Goal: Task Accomplishment & Management: Complete application form

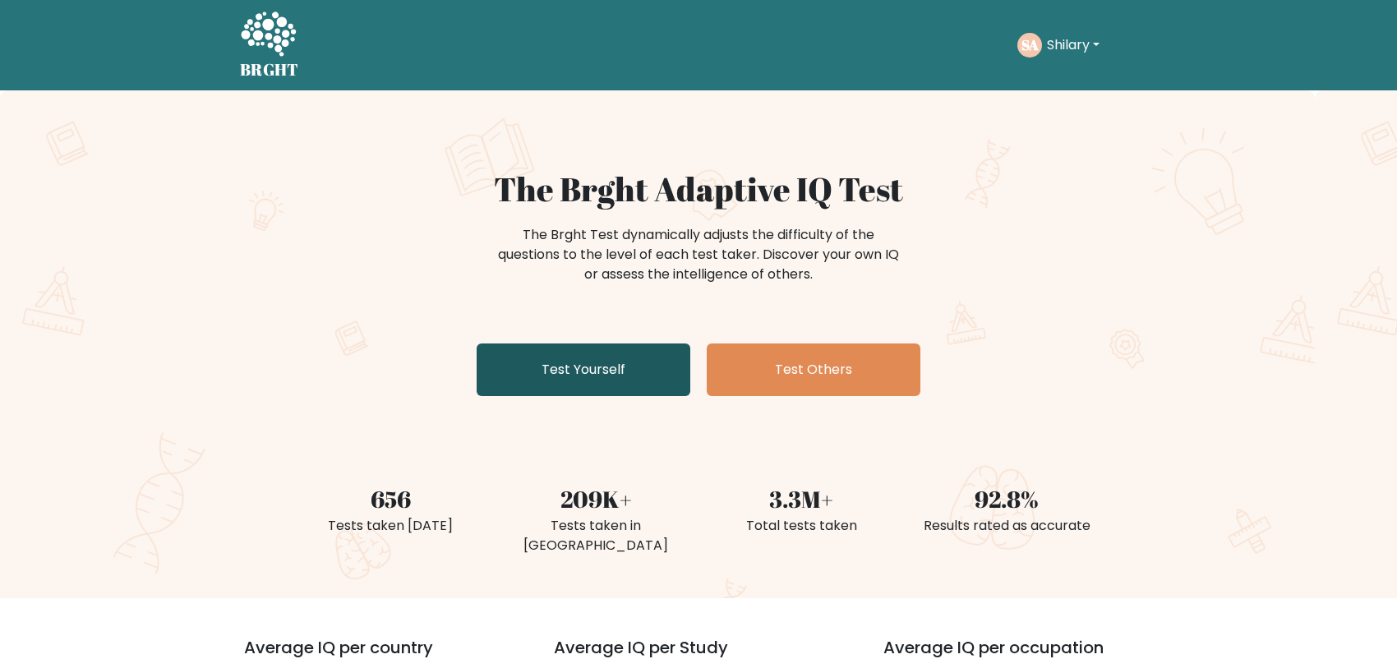
click at [598, 374] on link "Test Yourself" at bounding box center [584, 369] width 214 height 53
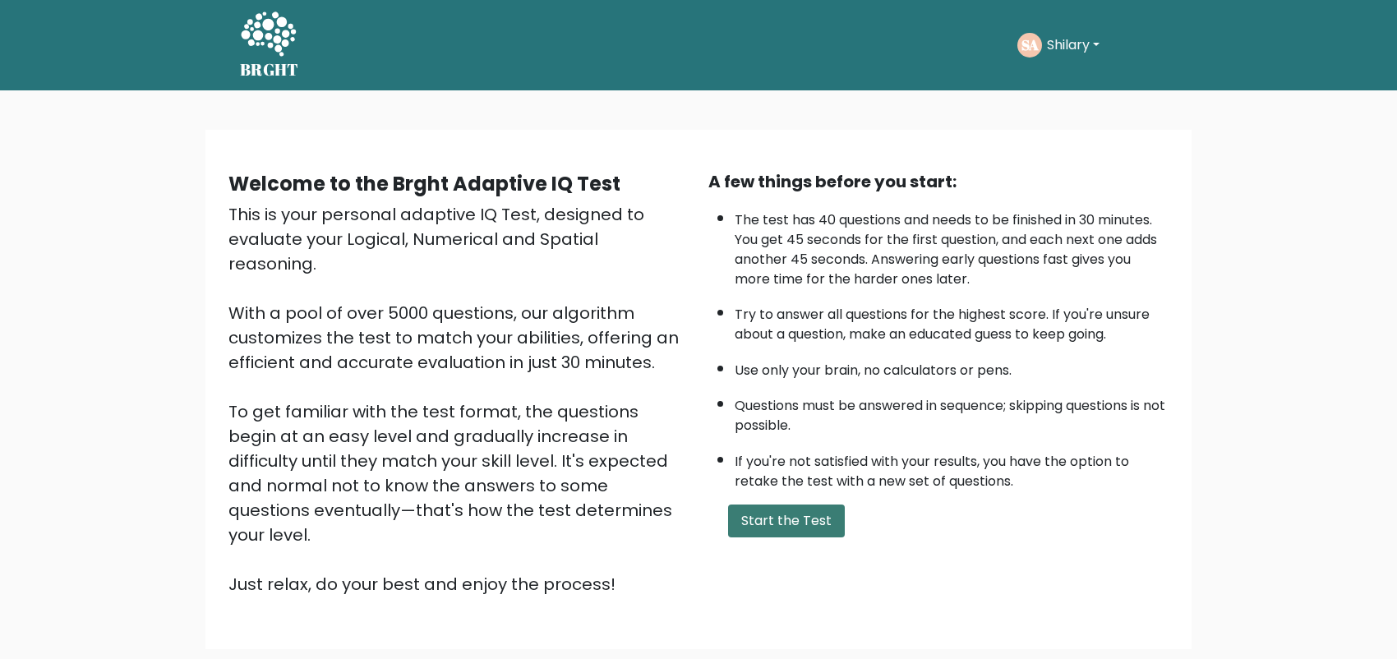
click at [793, 512] on button "Start the Test" at bounding box center [786, 521] width 117 height 33
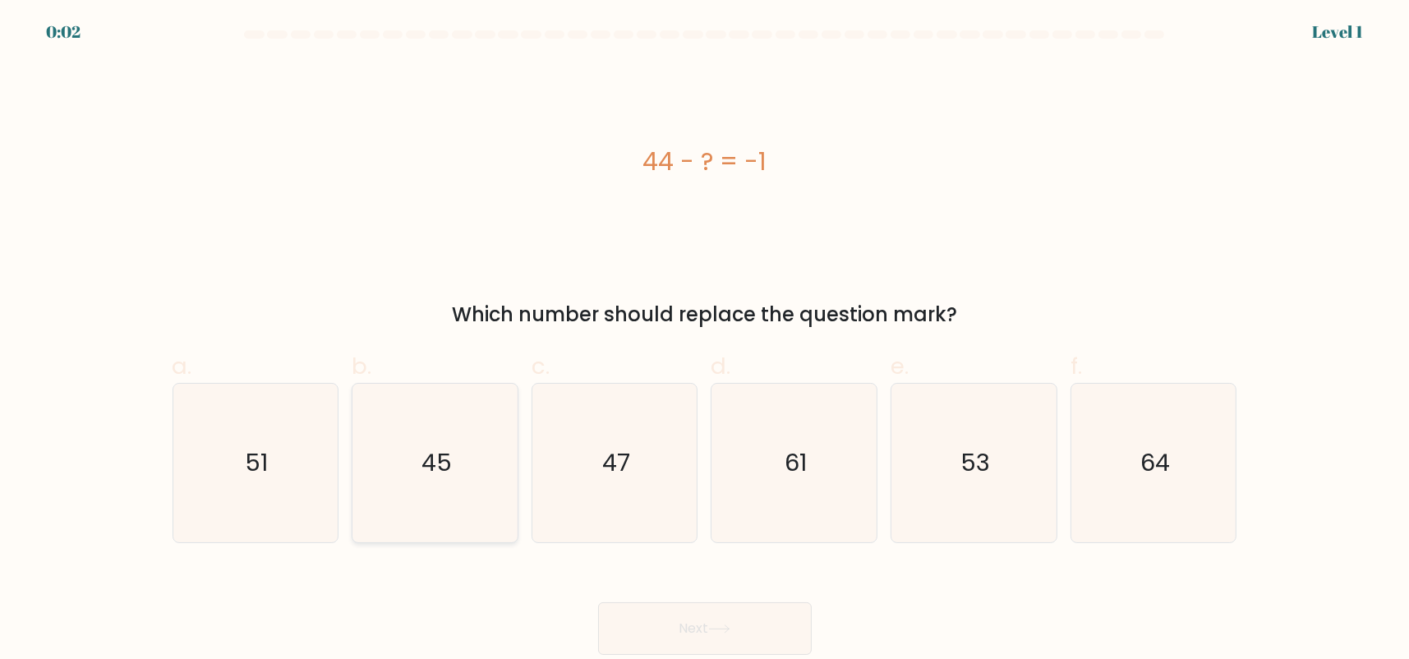
click at [438, 484] on icon "45" at bounding box center [435, 463] width 159 height 159
click at [705, 340] on input "b. 45" at bounding box center [705, 335] width 1 height 11
radio input "true"
click at [733, 620] on button "Next" at bounding box center [705, 628] width 214 height 53
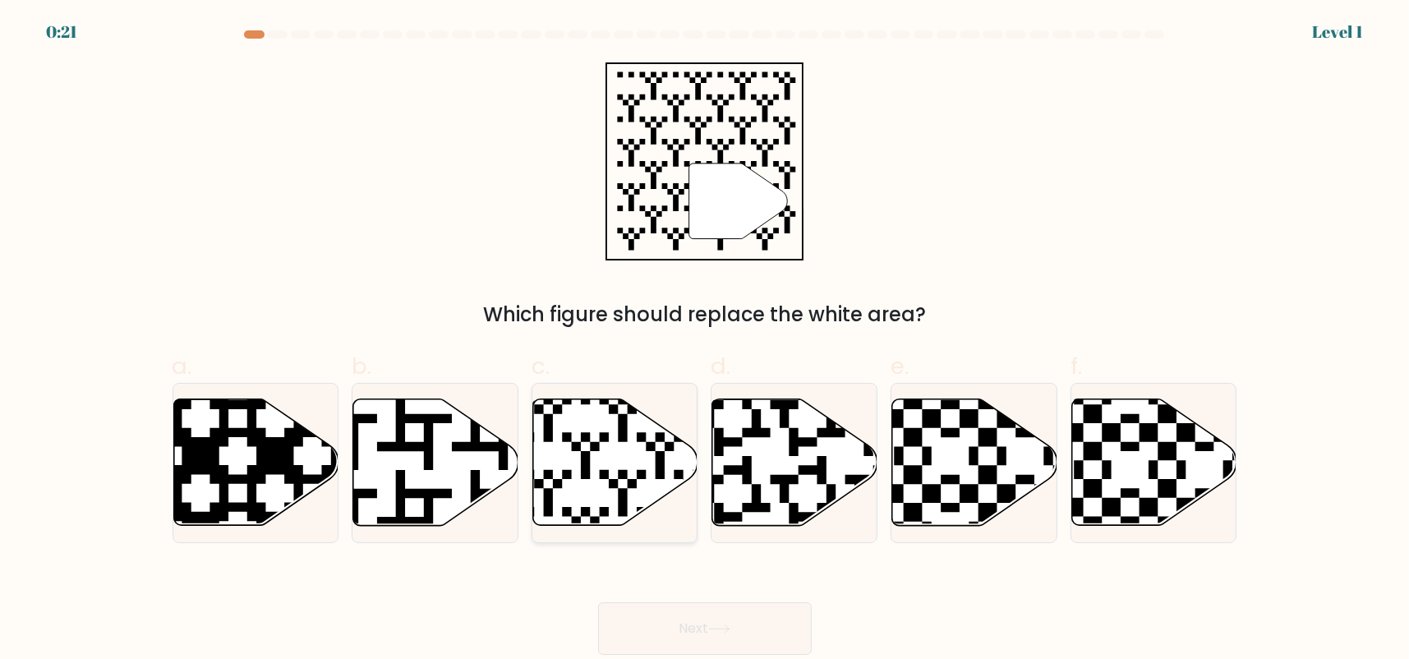
click at [600, 487] on icon at bounding box center [615, 462] width 165 height 127
click at [705, 340] on input "c." at bounding box center [705, 335] width 1 height 11
radio input "true"
click at [707, 637] on button "Next" at bounding box center [705, 628] width 214 height 53
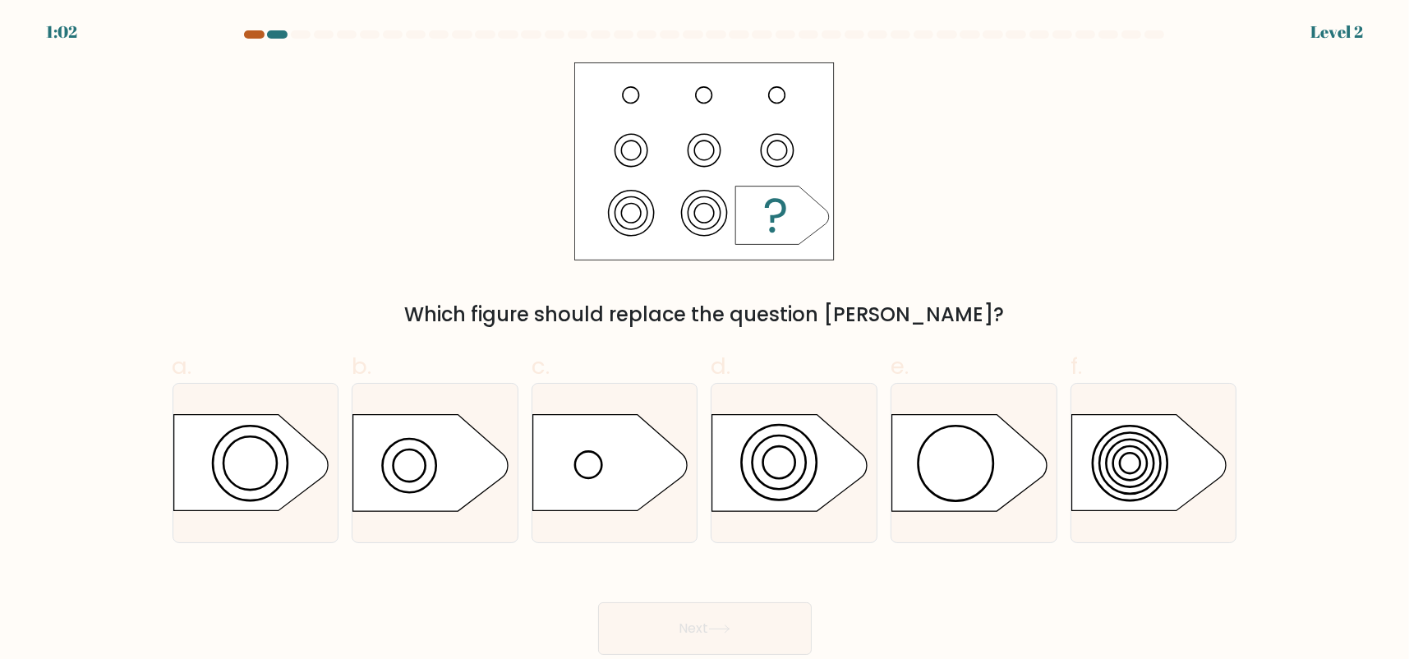
click at [259, 32] on div at bounding box center [254, 34] width 20 height 8
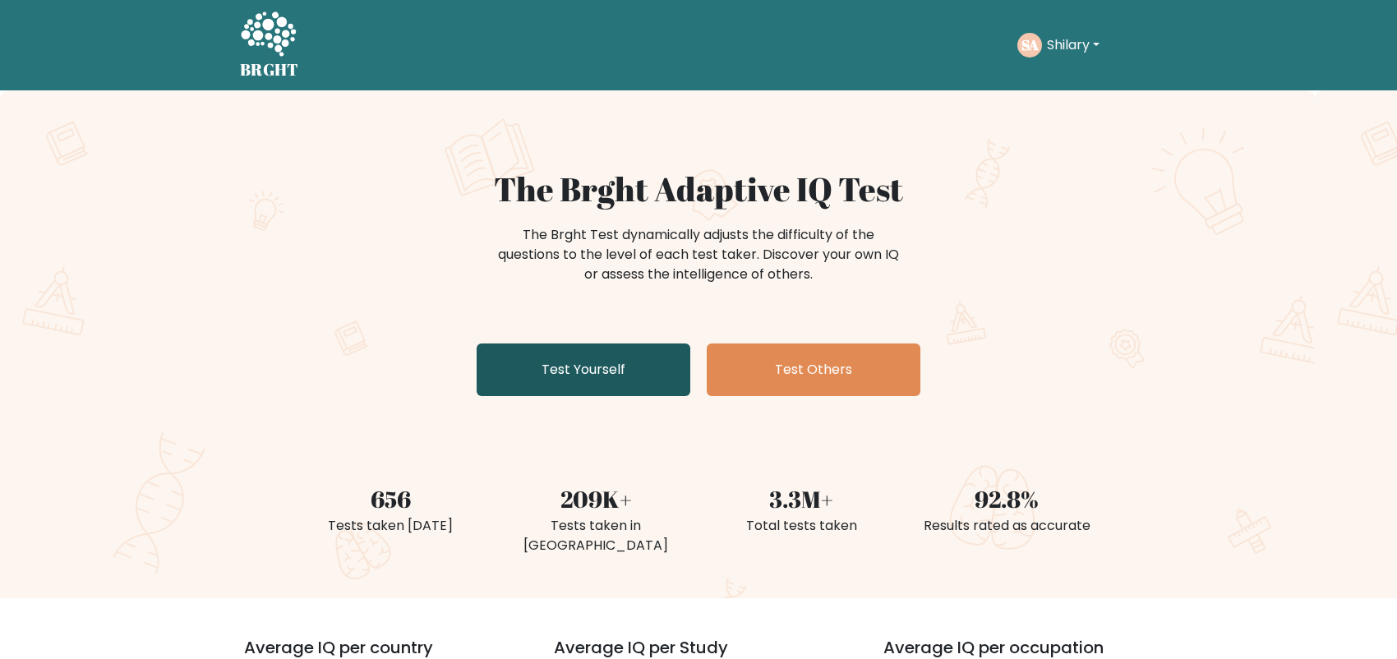
click at [623, 359] on link "Test Yourself" at bounding box center [584, 369] width 214 height 53
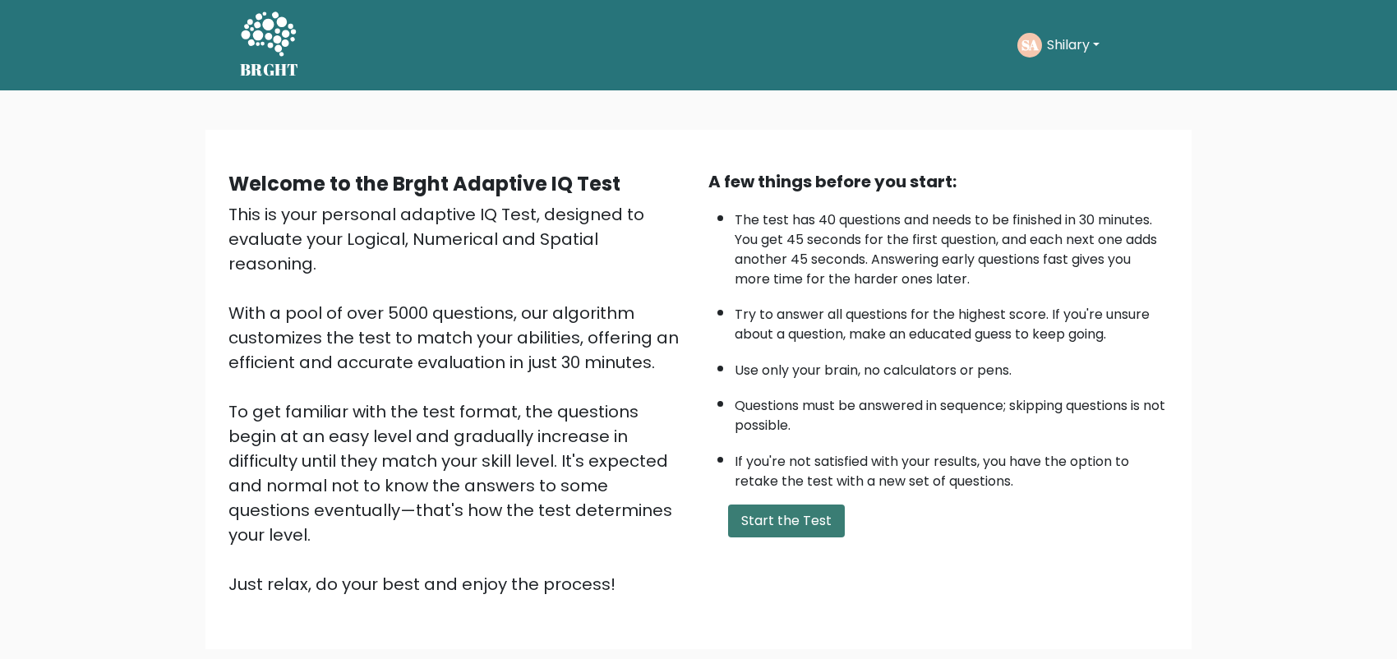
click at [801, 525] on button "Start the Test" at bounding box center [786, 521] width 117 height 33
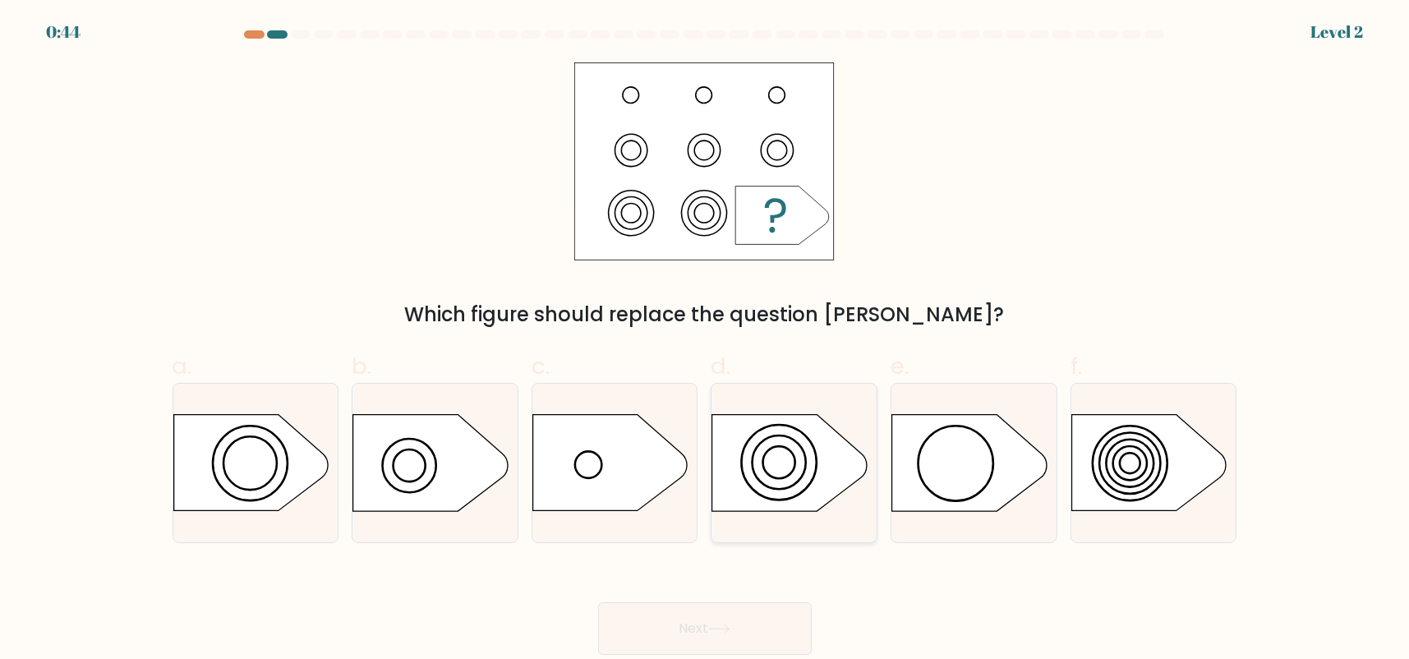
click at [814, 472] on circle at bounding box center [779, 462] width 75 height 75
click at [706, 340] on input "d." at bounding box center [705, 335] width 1 height 11
radio input "true"
click at [731, 620] on button "Next" at bounding box center [705, 628] width 214 height 53
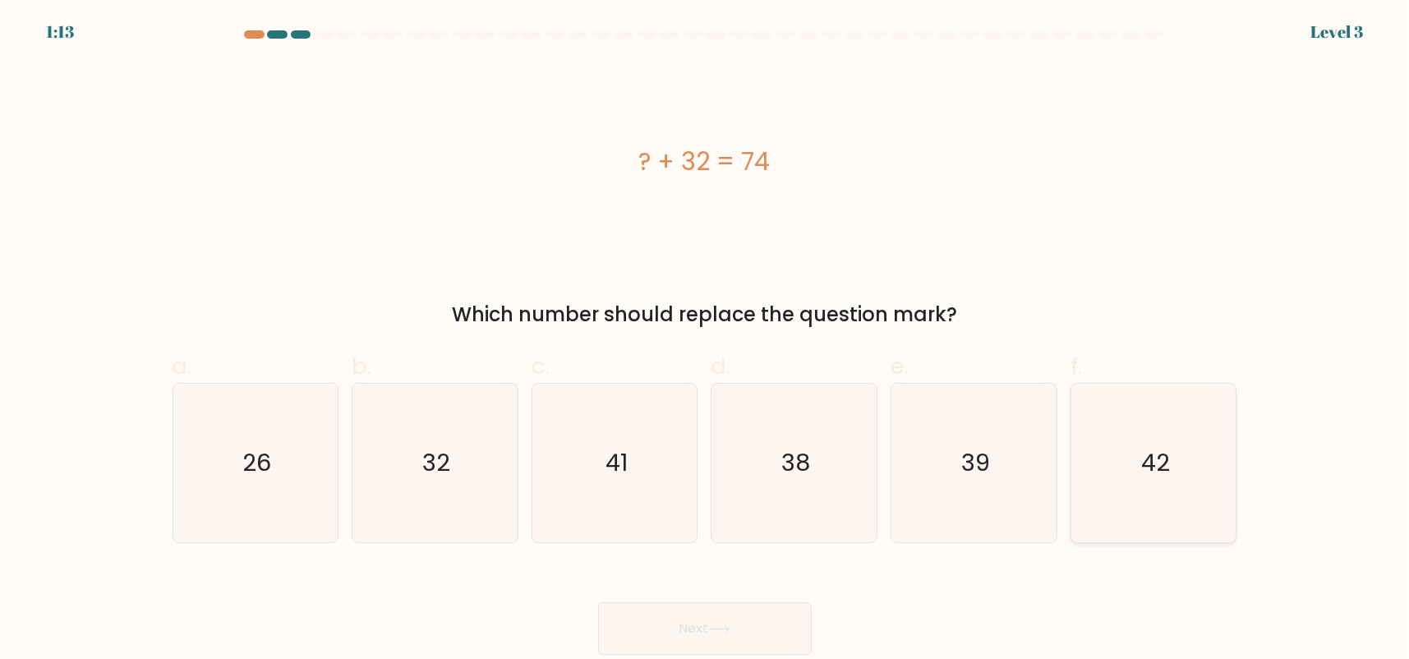
click at [1160, 476] on text "42" at bounding box center [1155, 462] width 29 height 33
click at [706, 340] on input "f. 42" at bounding box center [705, 335] width 1 height 11
radio input "true"
click at [698, 621] on button "Next" at bounding box center [705, 628] width 214 height 53
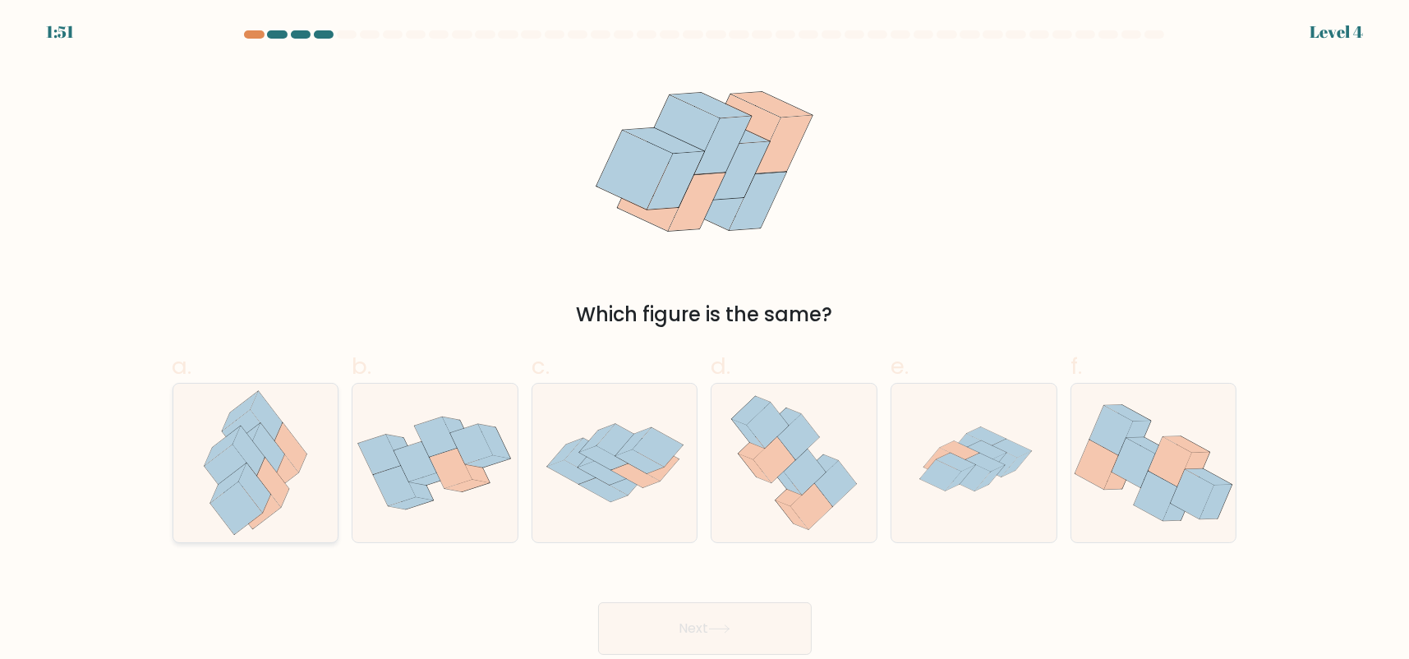
click at [260, 470] on icon at bounding box center [273, 482] width 32 height 49
click at [705, 340] on input "a." at bounding box center [705, 335] width 1 height 11
radio input "true"
click at [663, 629] on button "Next" at bounding box center [705, 628] width 214 height 53
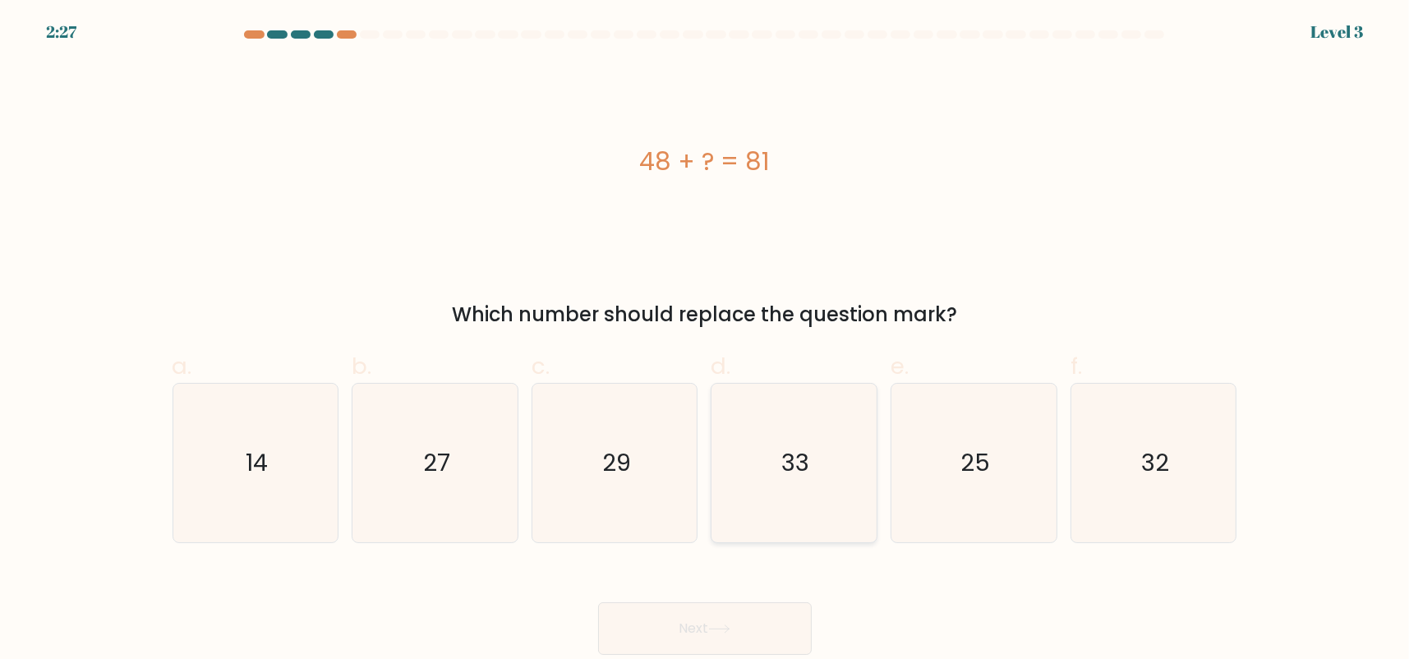
click at [760, 477] on icon "33" at bounding box center [794, 463] width 159 height 159
click at [706, 340] on input "d. 33" at bounding box center [705, 335] width 1 height 11
radio input "true"
click at [733, 638] on button "Next" at bounding box center [705, 628] width 214 height 53
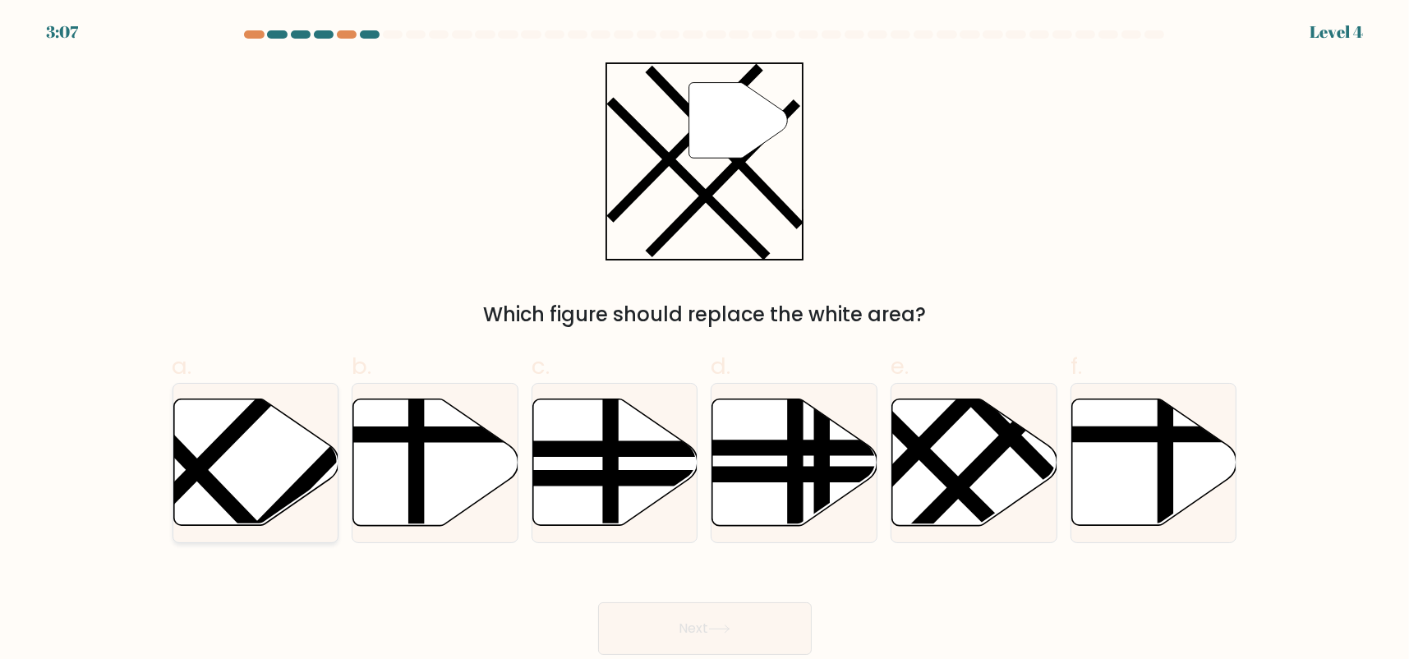
click at [229, 456] on icon at bounding box center [255, 462] width 165 height 127
click at [705, 340] on input "a." at bounding box center [705, 335] width 1 height 11
radio input "true"
click at [786, 621] on button "Next" at bounding box center [705, 628] width 214 height 53
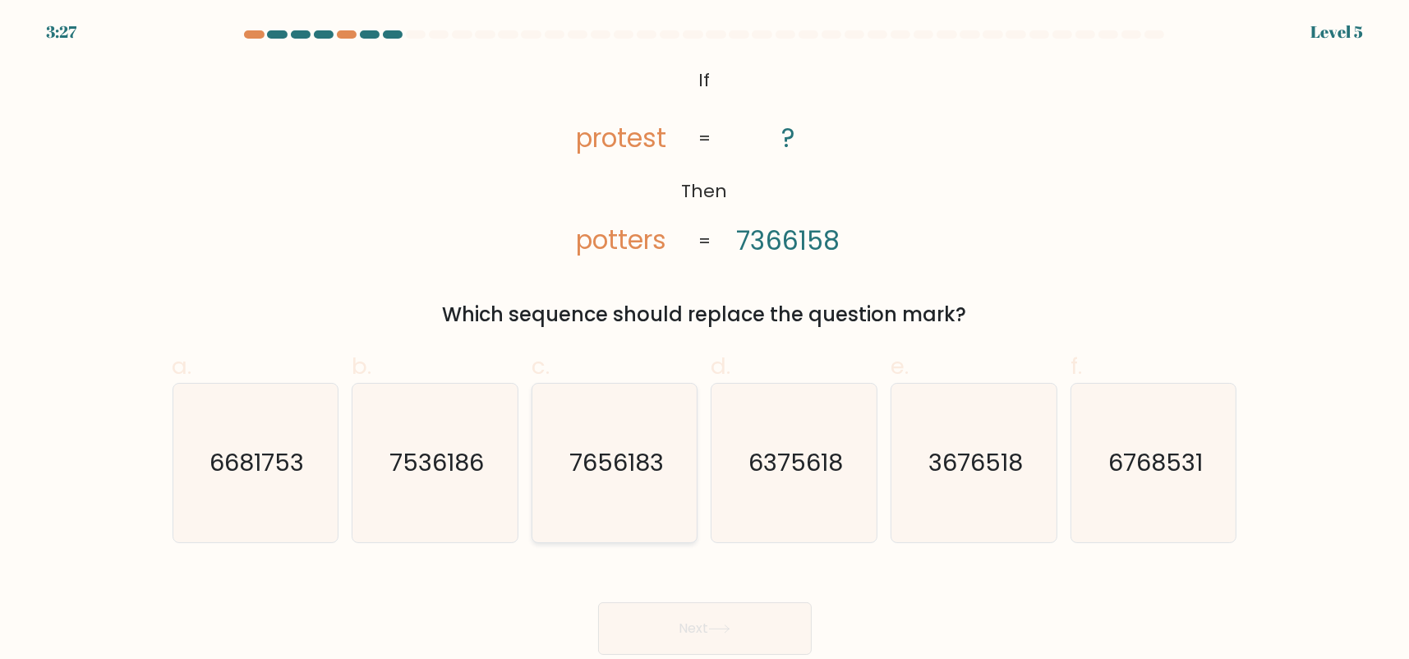
click at [603, 480] on icon "7656183" at bounding box center [615, 463] width 159 height 159
click at [705, 340] on input "c. 7656183" at bounding box center [705, 335] width 1 height 11
radio input "true"
click at [694, 624] on button "Next" at bounding box center [705, 628] width 214 height 53
click at [695, 620] on button "Next" at bounding box center [705, 628] width 214 height 53
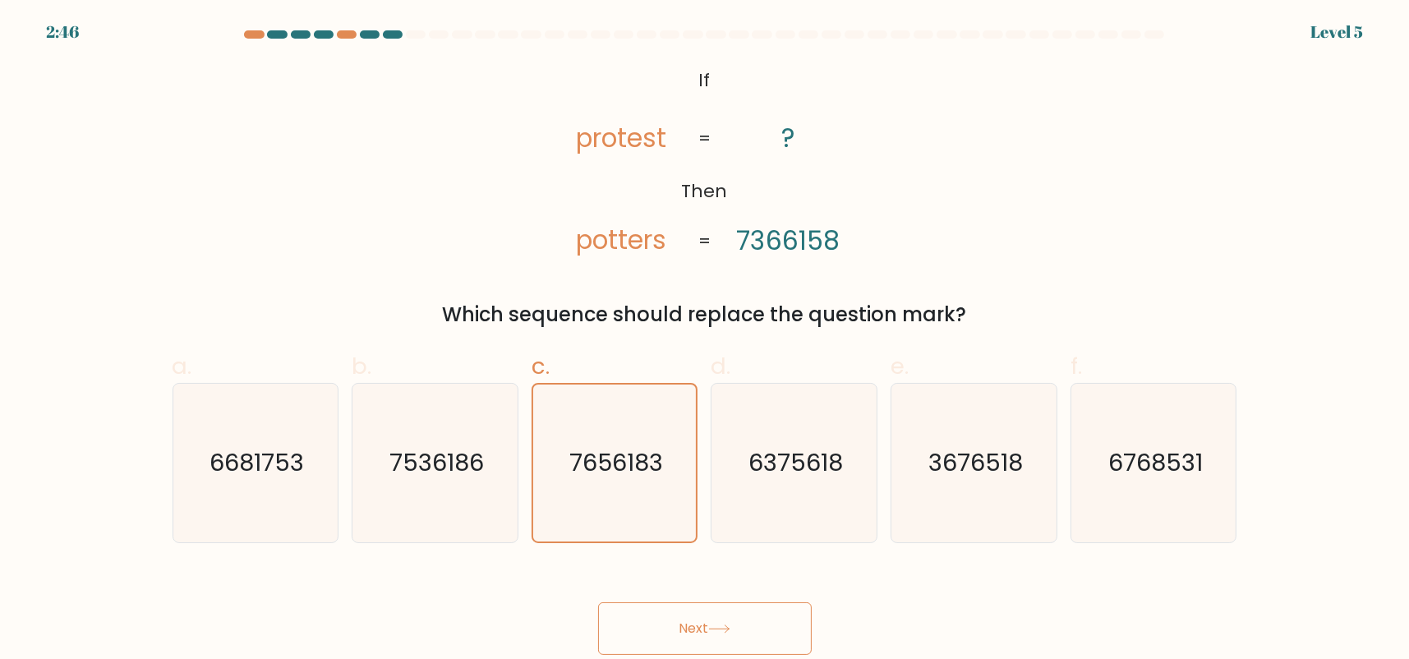
click at [684, 613] on button "Next" at bounding box center [705, 628] width 214 height 53
click at [691, 625] on button "Next" at bounding box center [705, 628] width 214 height 53
click at [691, 626] on button "Next" at bounding box center [705, 628] width 214 height 53
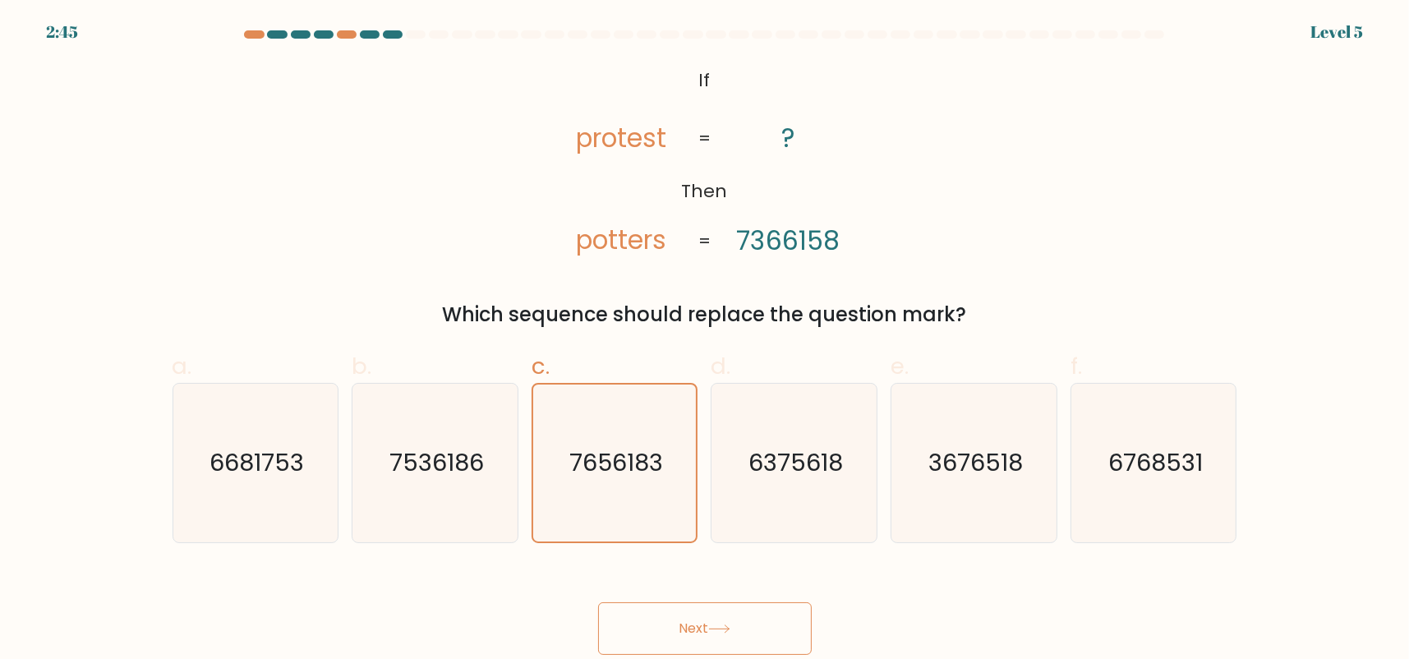
click at [692, 626] on button "Next" at bounding box center [705, 628] width 214 height 53
click at [598, 602] on button "Next" at bounding box center [705, 628] width 214 height 53
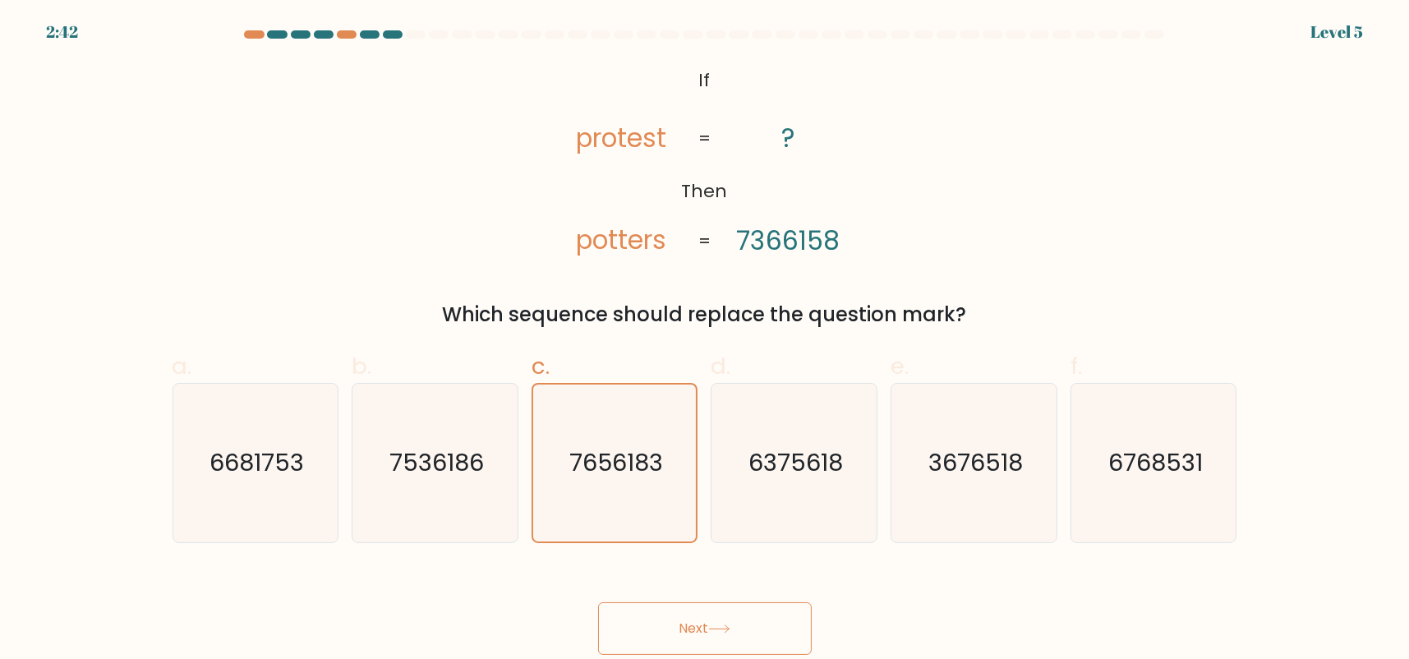
click at [598, 602] on button "Next" at bounding box center [705, 628] width 214 height 53
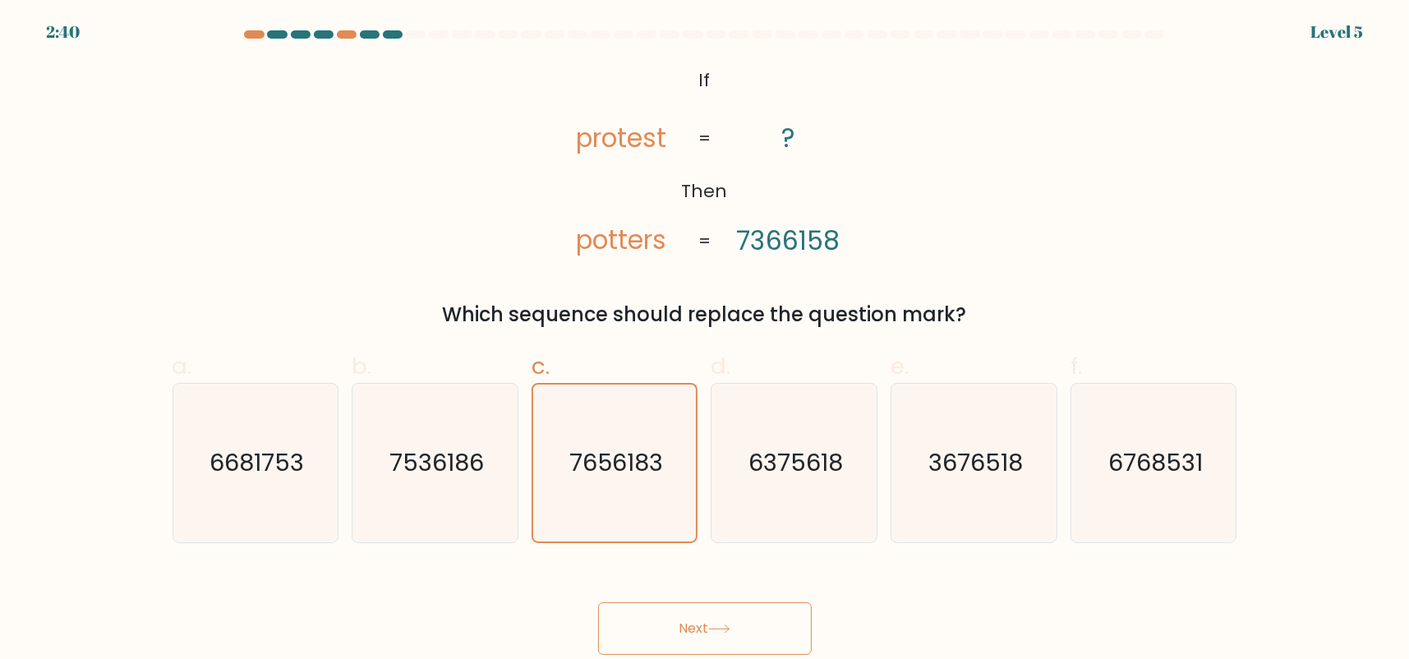
click at [598, 602] on button "Next" at bounding box center [705, 628] width 214 height 53
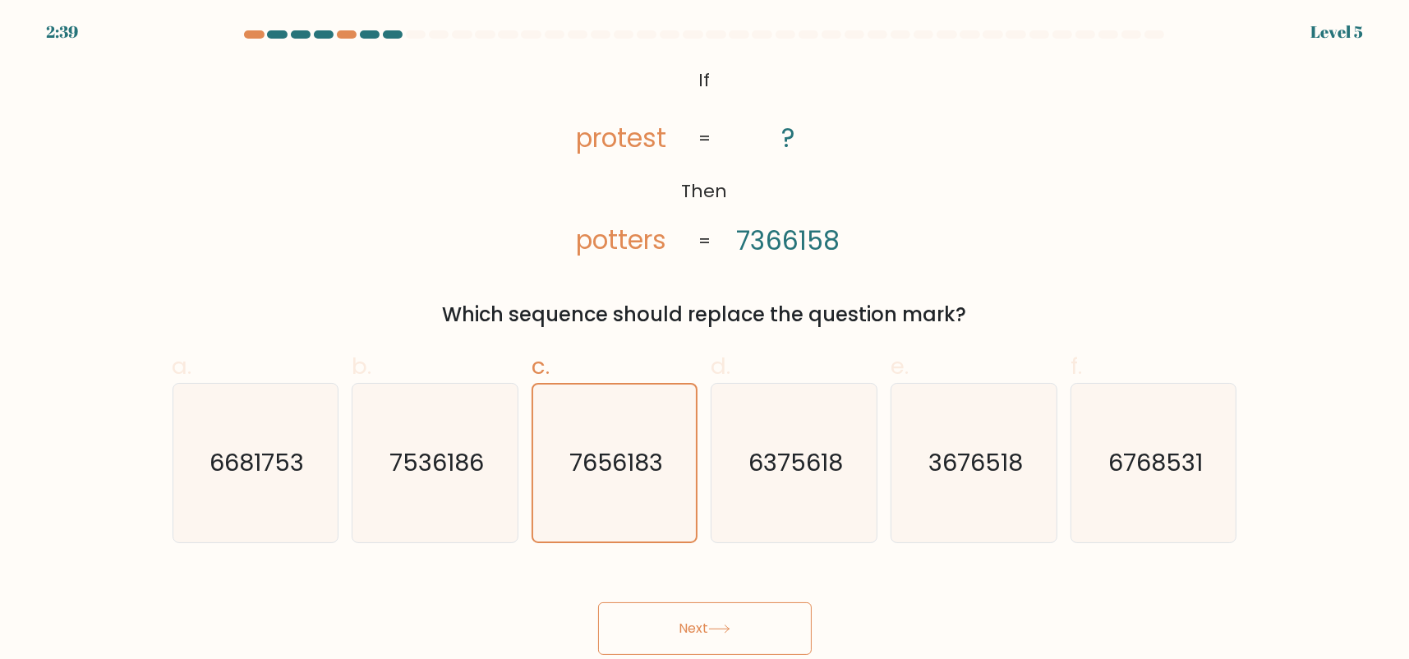
click at [598, 602] on button "Next" at bounding box center [705, 628] width 214 height 53
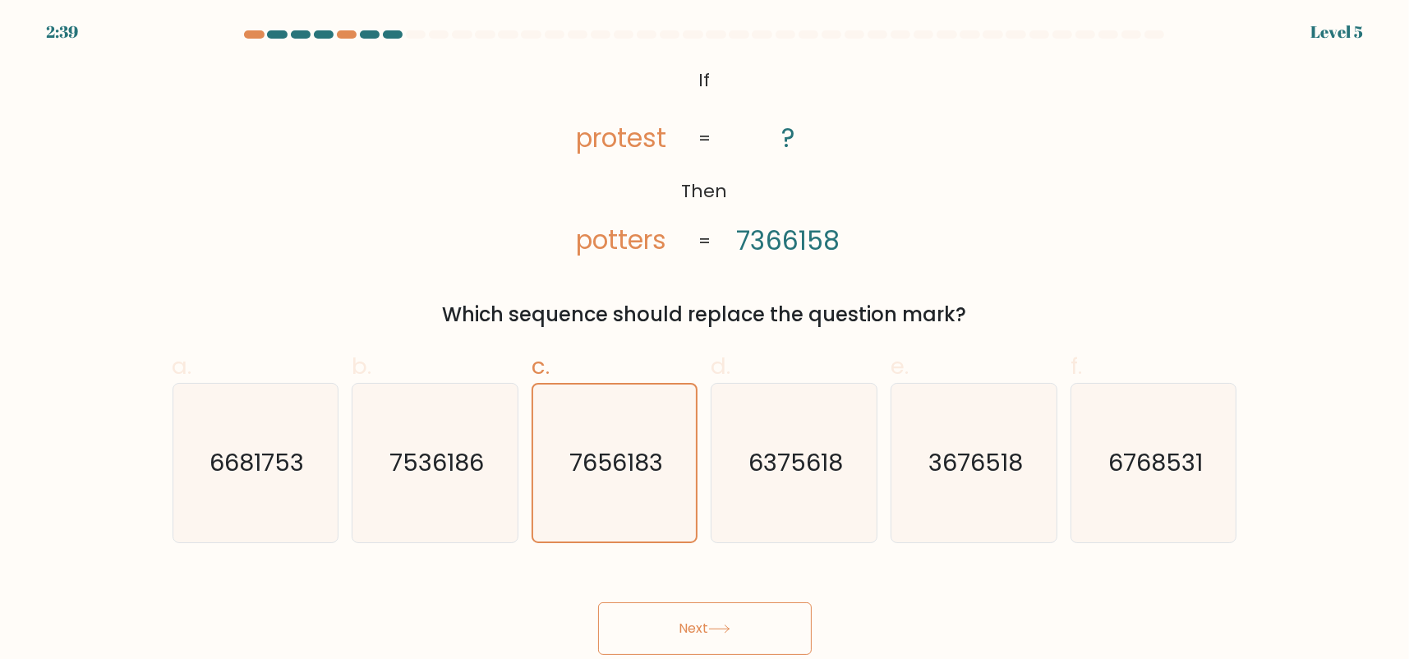
click at [598, 602] on button "Next" at bounding box center [705, 628] width 214 height 53
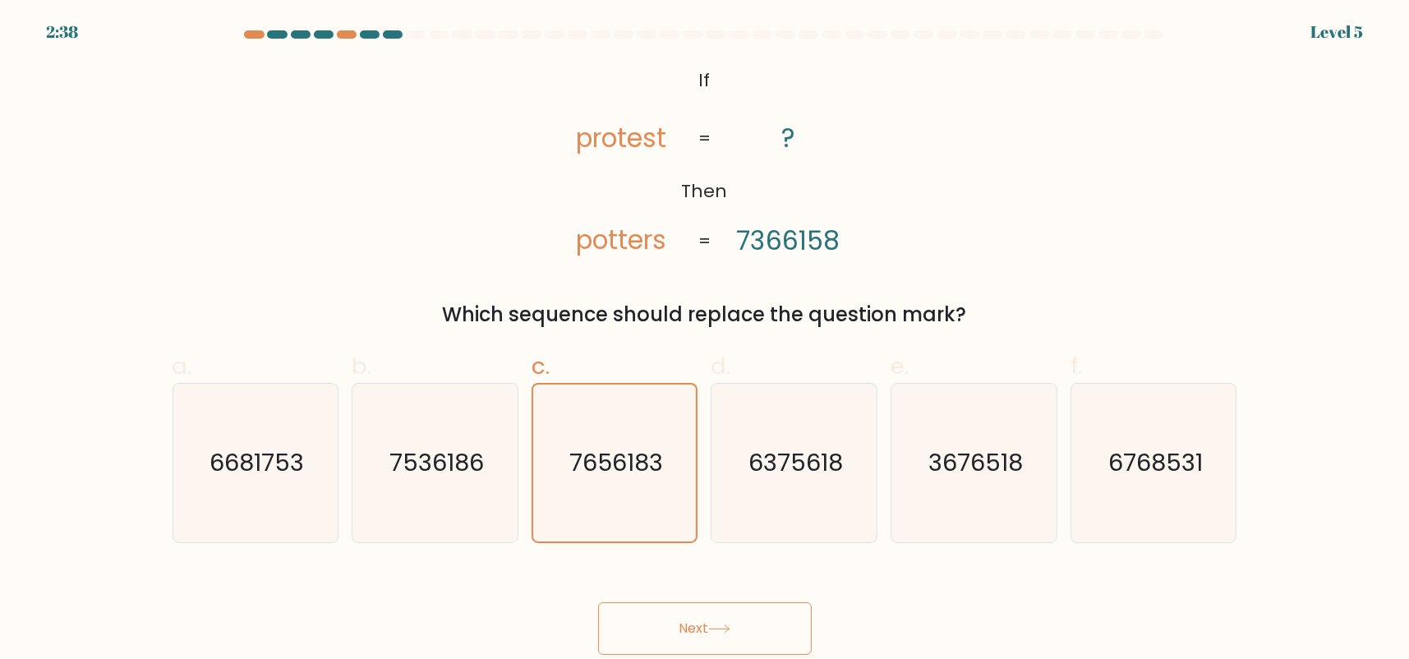
click at [598, 602] on button "Next" at bounding box center [705, 628] width 214 height 53
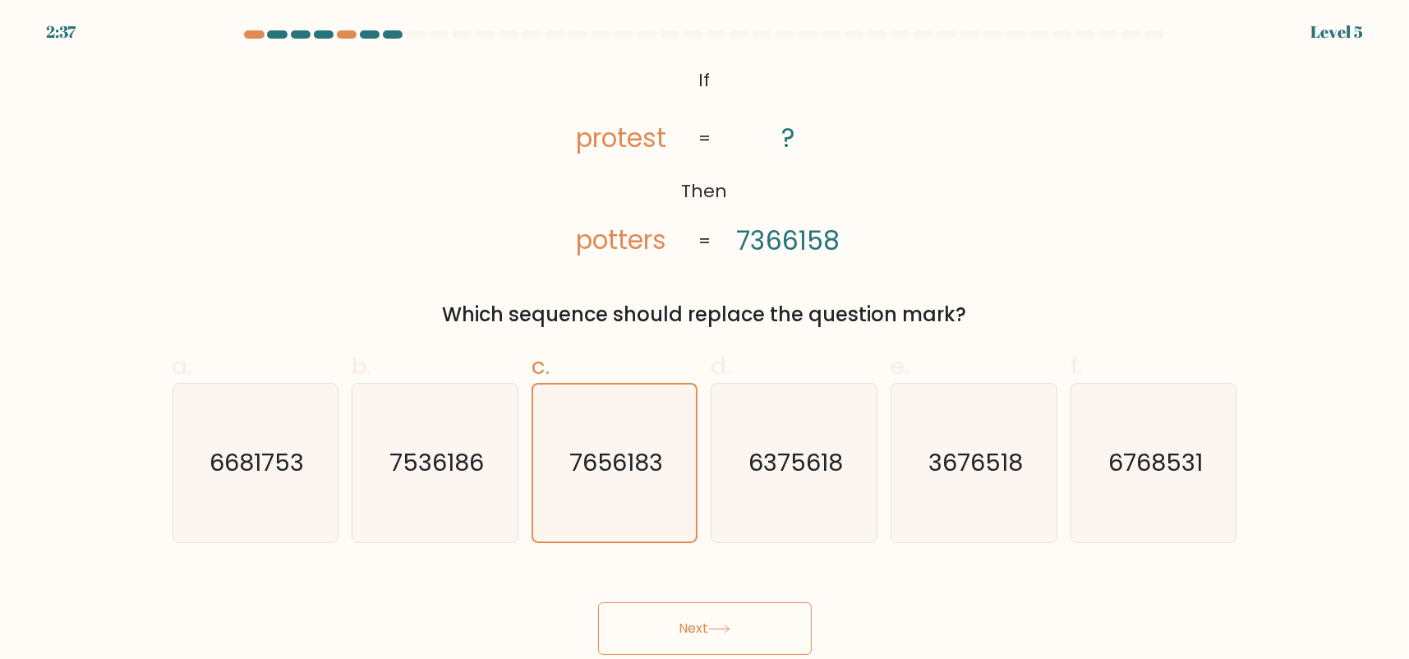
click at [598, 602] on button "Next" at bounding box center [705, 628] width 214 height 53
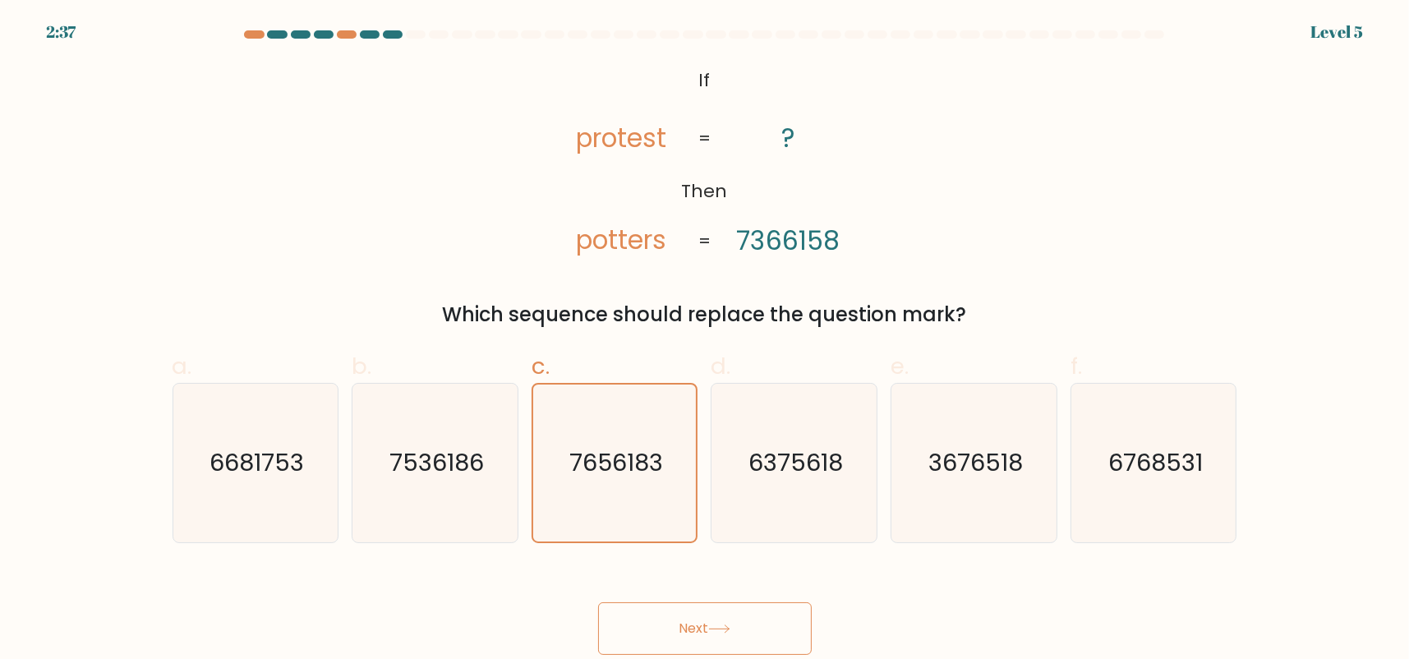
click at [598, 602] on button "Next" at bounding box center [705, 628] width 214 height 53
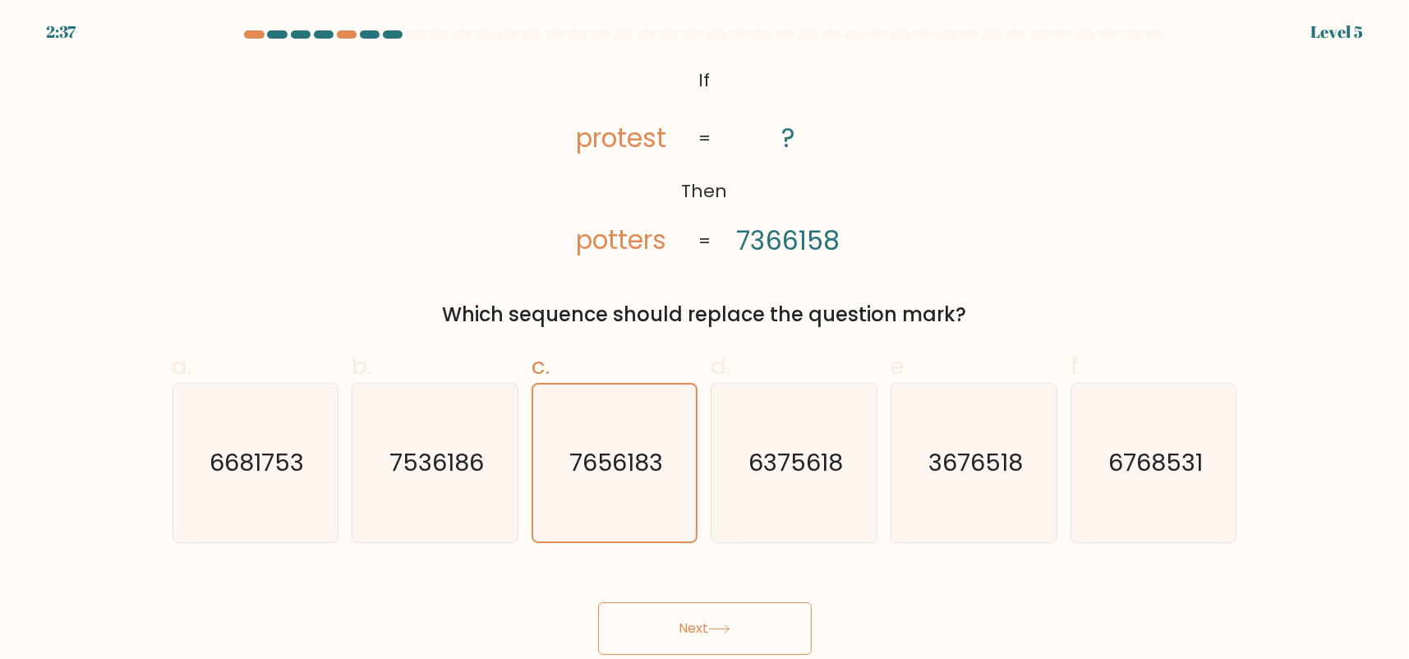
click at [598, 602] on button "Next" at bounding box center [705, 628] width 214 height 53
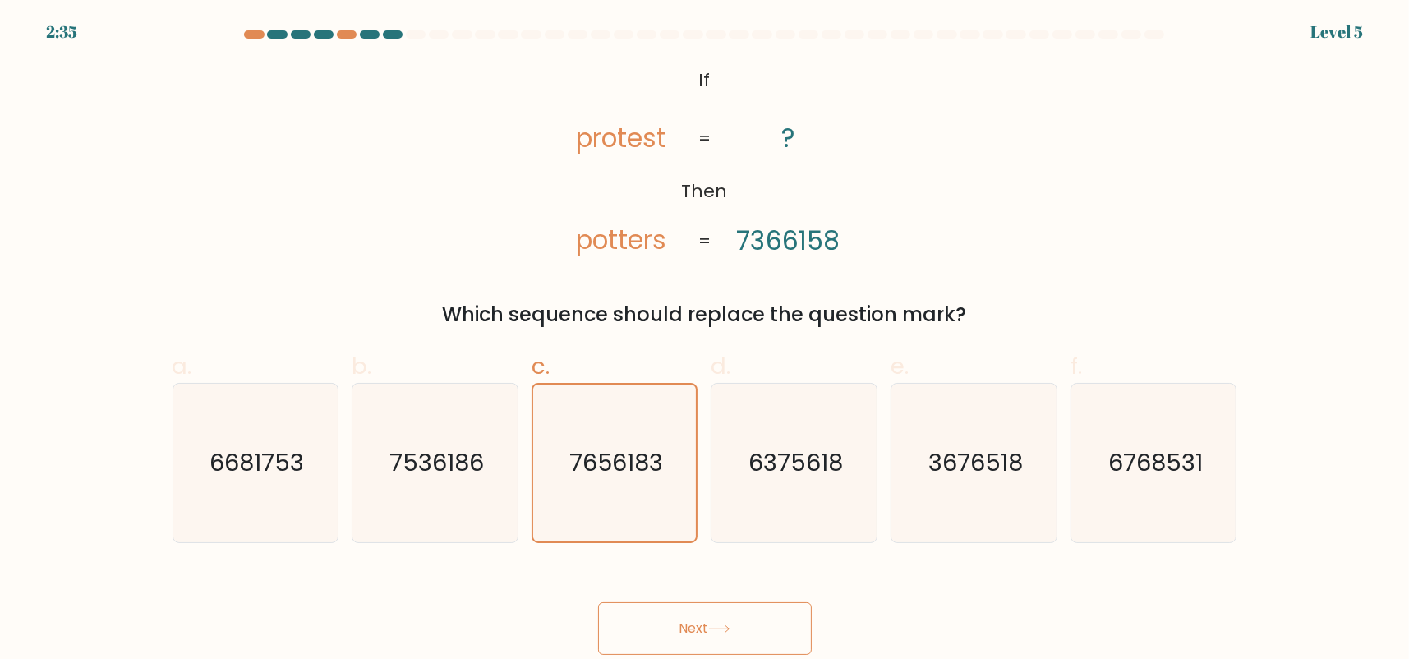
click at [699, 634] on button "Next" at bounding box center [705, 628] width 214 height 53
click at [752, 628] on button "Next" at bounding box center [705, 628] width 214 height 53
click at [752, 627] on button "Next" at bounding box center [705, 628] width 214 height 53
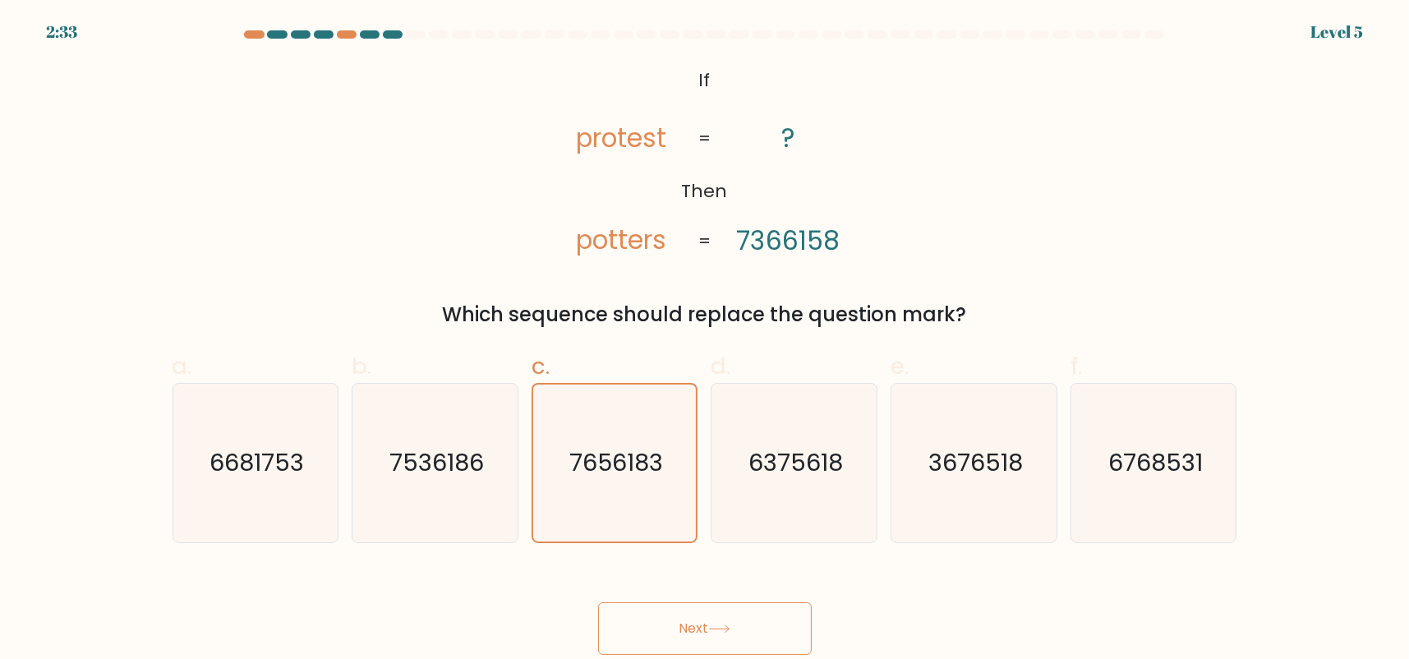
click at [752, 627] on button "Next" at bounding box center [705, 628] width 214 height 53
click at [752, 624] on button "Next" at bounding box center [705, 628] width 214 height 53
click at [753, 624] on button "Next" at bounding box center [705, 628] width 214 height 53
click at [753, 623] on button "Next" at bounding box center [705, 628] width 214 height 53
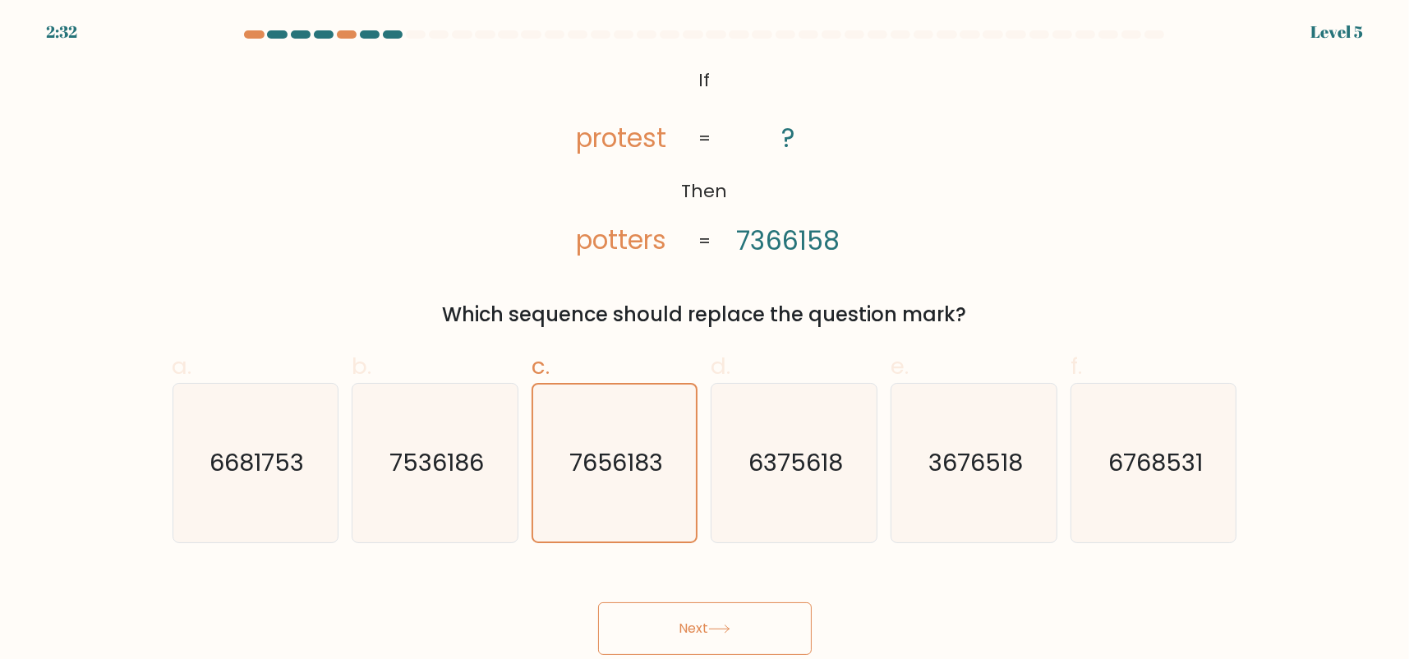
click at [753, 623] on button "Next" at bounding box center [705, 628] width 214 height 53
click at [732, 621] on button "Next" at bounding box center [705, 628] width 214 height 53
click at [598, 602] on button "Next" at bounding box center [705, 628] width 214 height 53
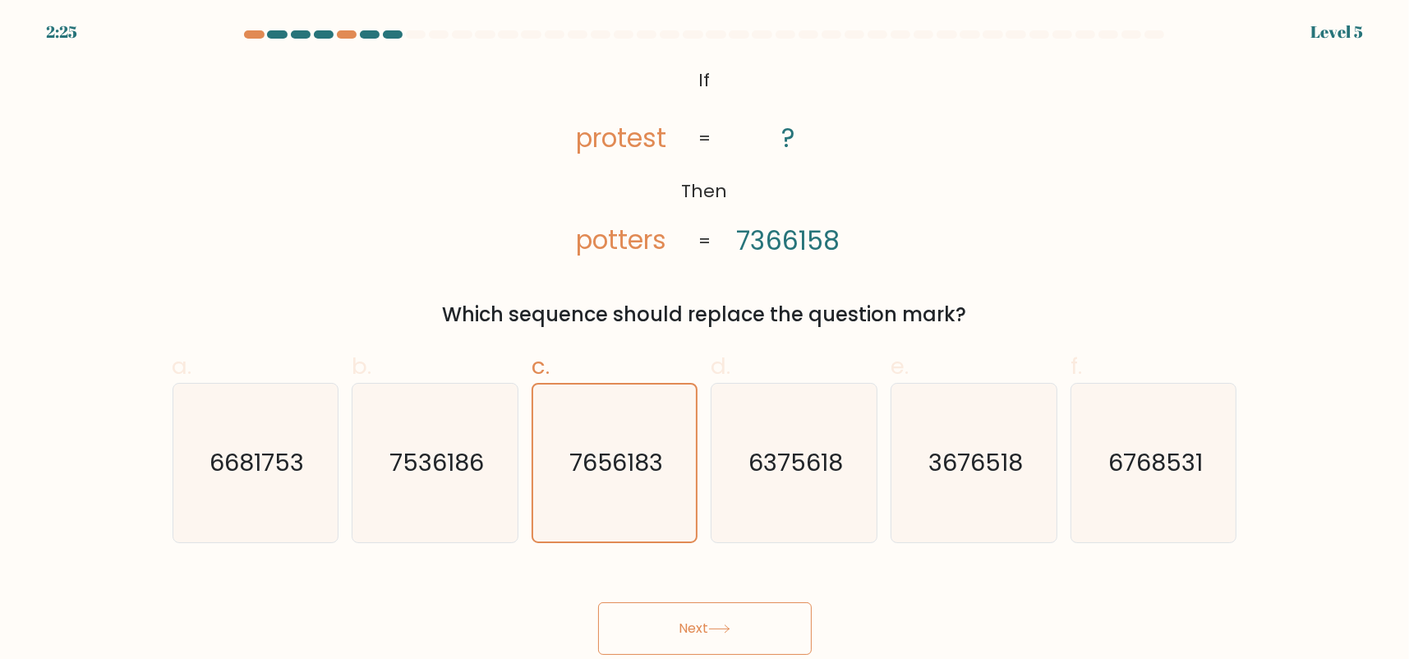
click at [598, 602] on button "Next" at bounding box center [705, 628] width 214 height 53
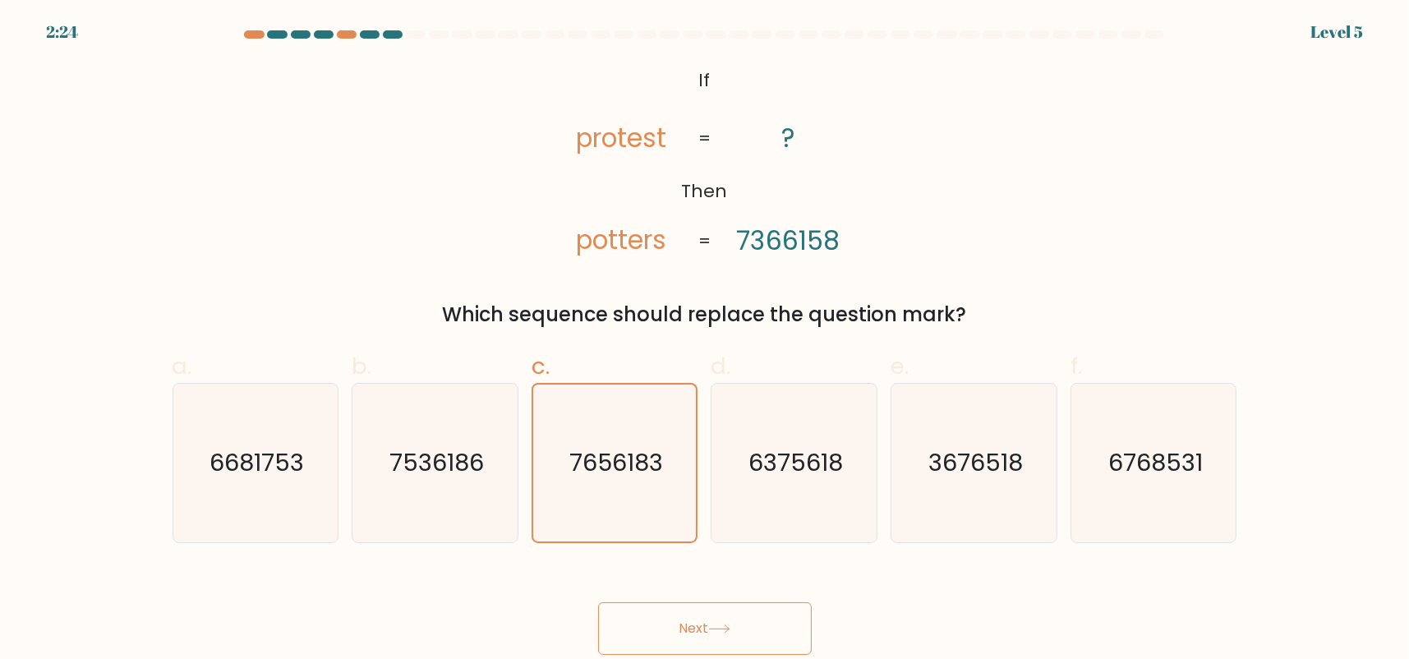
click at [598, 602] on button "Next" at bounding box center [705, 628] width 214 height 53
click at [731, 600] on div "Next" at bounding box center [705, 609] width 1085 height 92
click at [737, 631] on button "Next" at bounding box center [705, 628] width 214 height 53
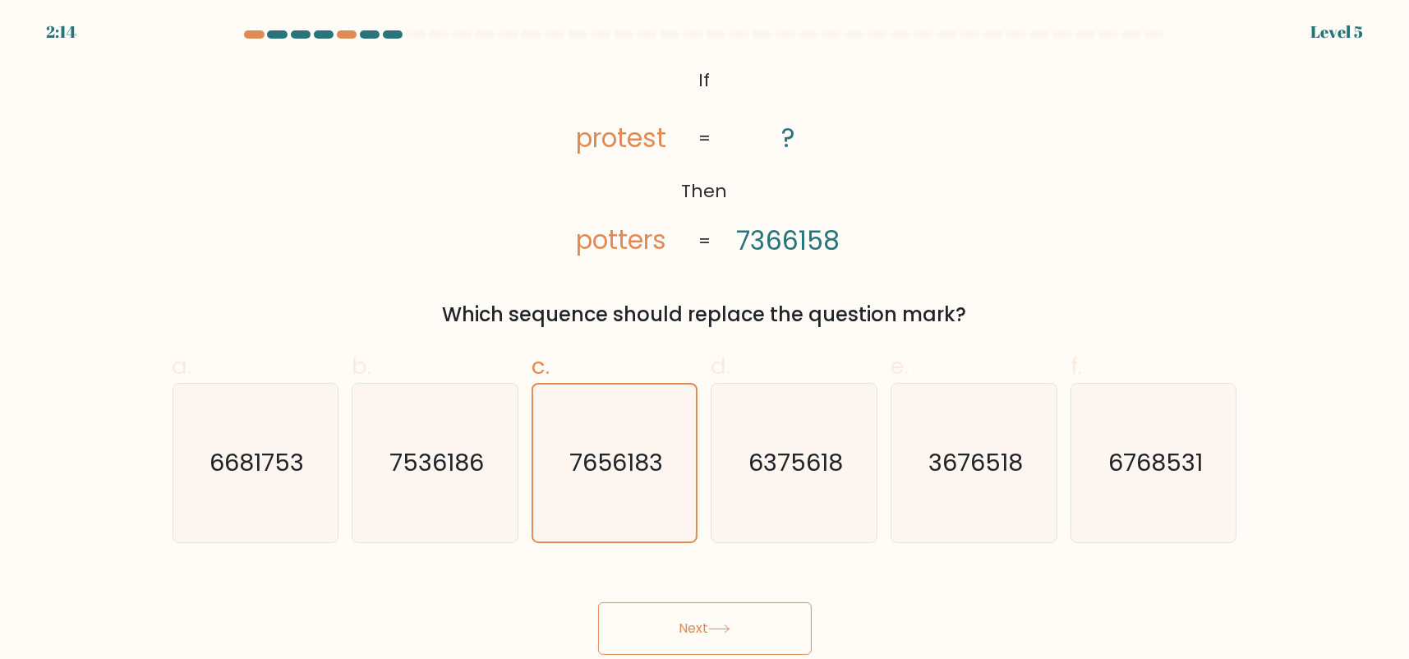
click at [737, 631] on button "Next" at bounding box center [705, 628] width 214 height 53
click at [598, 602] on button "Next" at bounding box center [705, 628] width 214 height 53
